Goal: Task Accomplishment & Management: Manage account settings

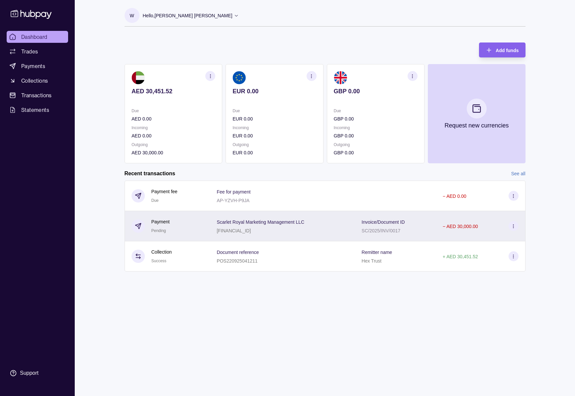
click at [331, 227] on div "Scarlet Royal Marketing Management LLC [FINANCIAL_ID]" at bounding box center [283, 226] width 132 height 17
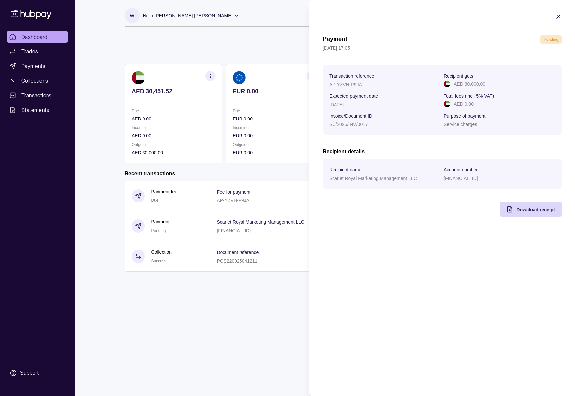
click at [559, 17] on icon "button" at bounding box center [558, 16] width 3 height 3
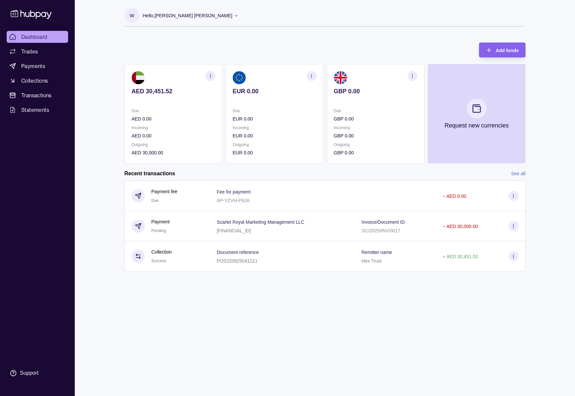
click at [191, 31] on div "W Hello, [PERSON_NAME] [PERSON_NAME] Royal Marketing Managment LLC Account Term…" at bounding box center [325, 20] width 401 height 25
click at [40, 40] on span "Dashboard" at bounding box center [34, 37] width 26 height 8
click at [379, 356] on div "W Hello, [PERSON_NAME] [PERSON_NAME] Royal Marketing Managment LLC Account Term…" at bounding box center [324, 198] width 427 height 396
click at [154, 231] on span "Pending" at bounding box center [158, 231] width 15 height 5
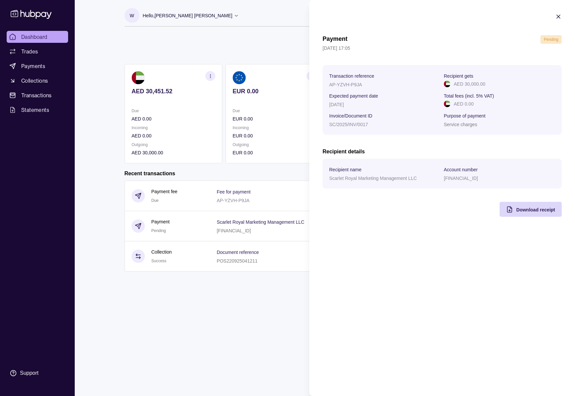
click at [551, 40] on span "Pending" at bounding box center [551, 39] width 15 height 5
click at [557, 18] on icon "button" at bounding box center [558, 16] width 3 height 3
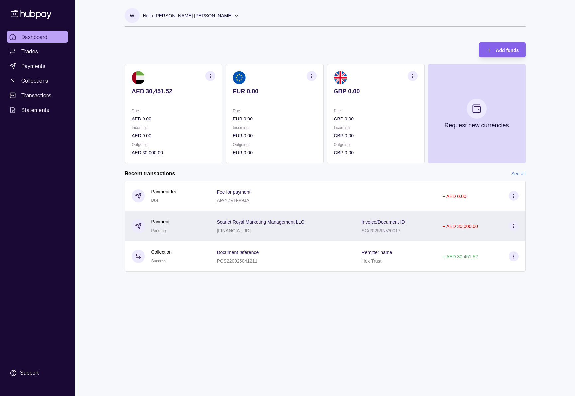
click at [324, 228] on div "Scarlet Royal Marketing Management LLC [FINANCIAL_ID]" at bounding box center [283, 226] width 132 height 17
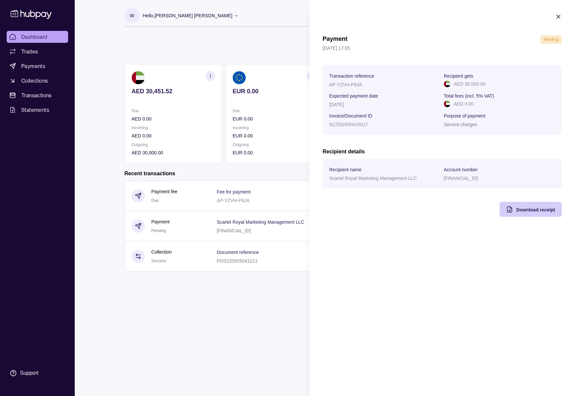
click at [539, 213] on div "Download receipt" at bounding box center [535, 210] width 39 height 8
click at [561, 18] on icon "button" at bounding box center [558, 16] width 7 height 7
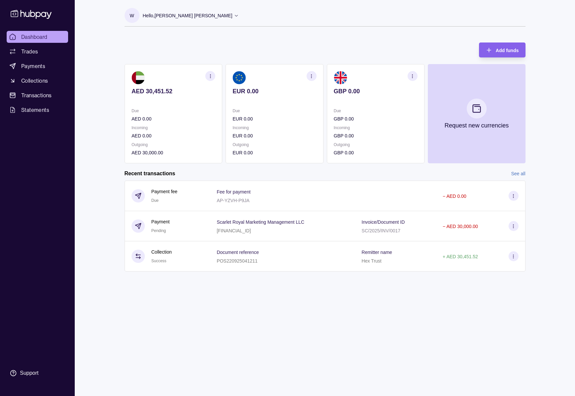
click at [45, 38] on span "Dashboard" at bounding box center [34, 37] width 26 height 8
